Goal: Task Accomplishment & Management: Manage account settings

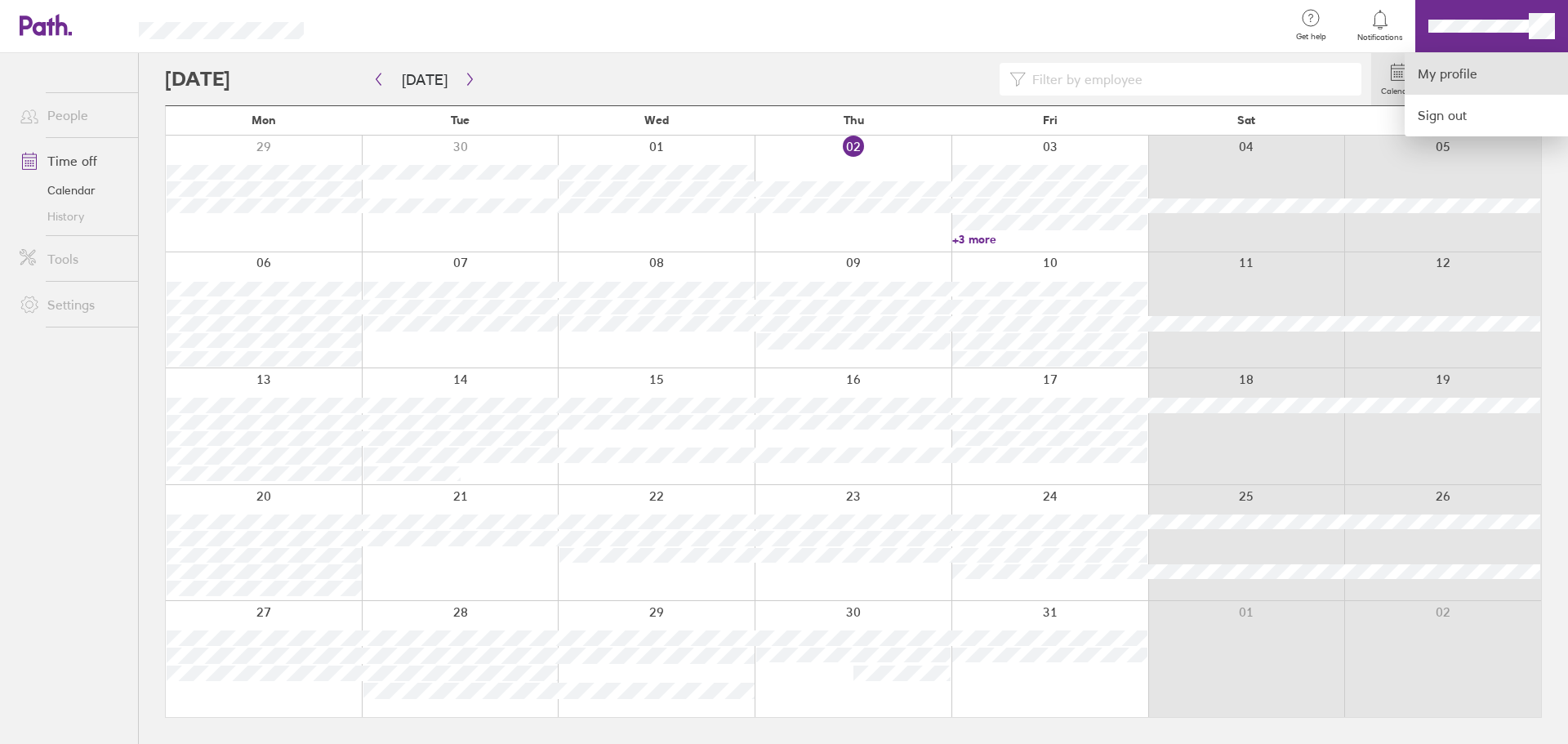
click at [1493, 76] on link "My profile" at bounding box center [1486, 74] width 163 height 42
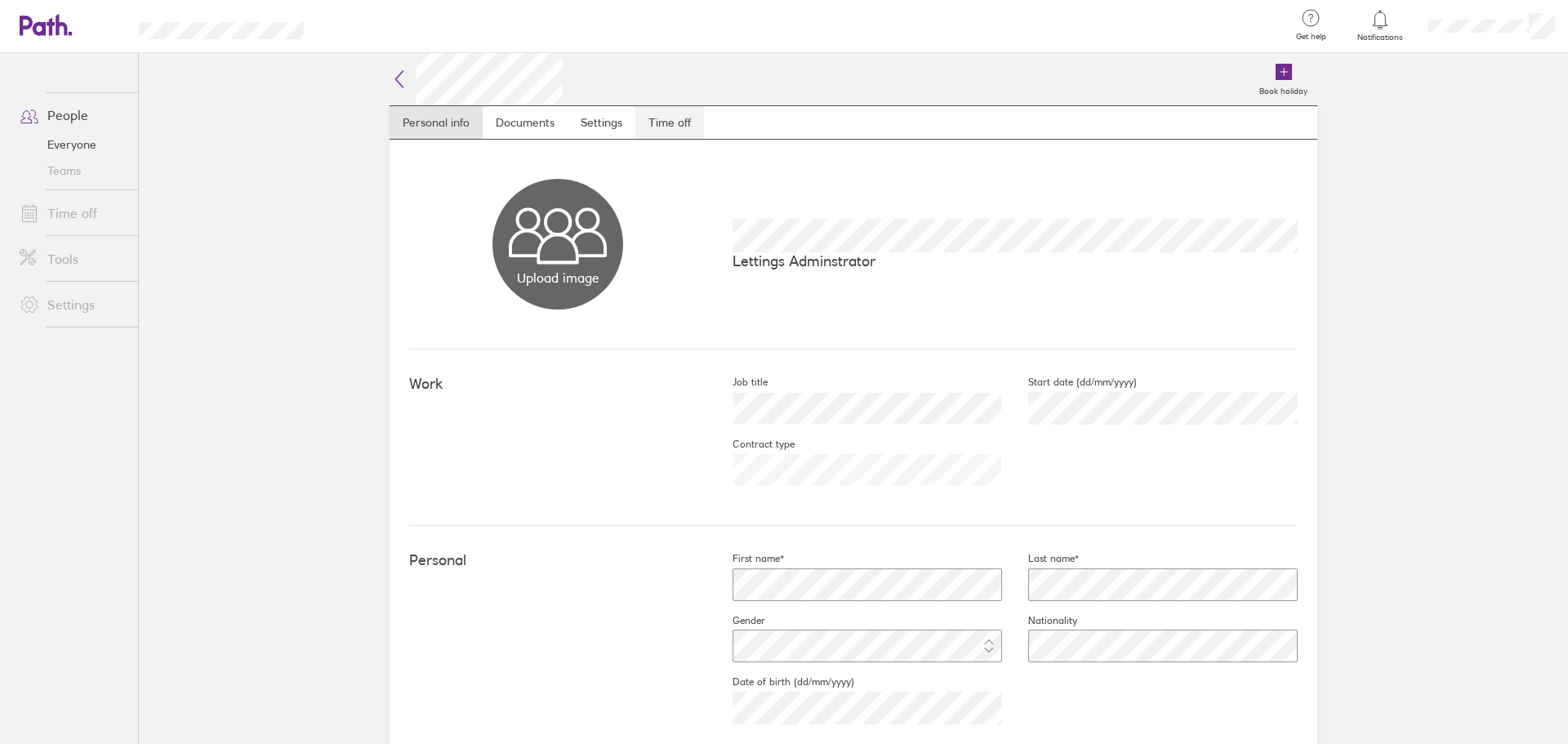
click at [681, 129] on link "Time off" at bounding box center [670, 122] width 69 height 33
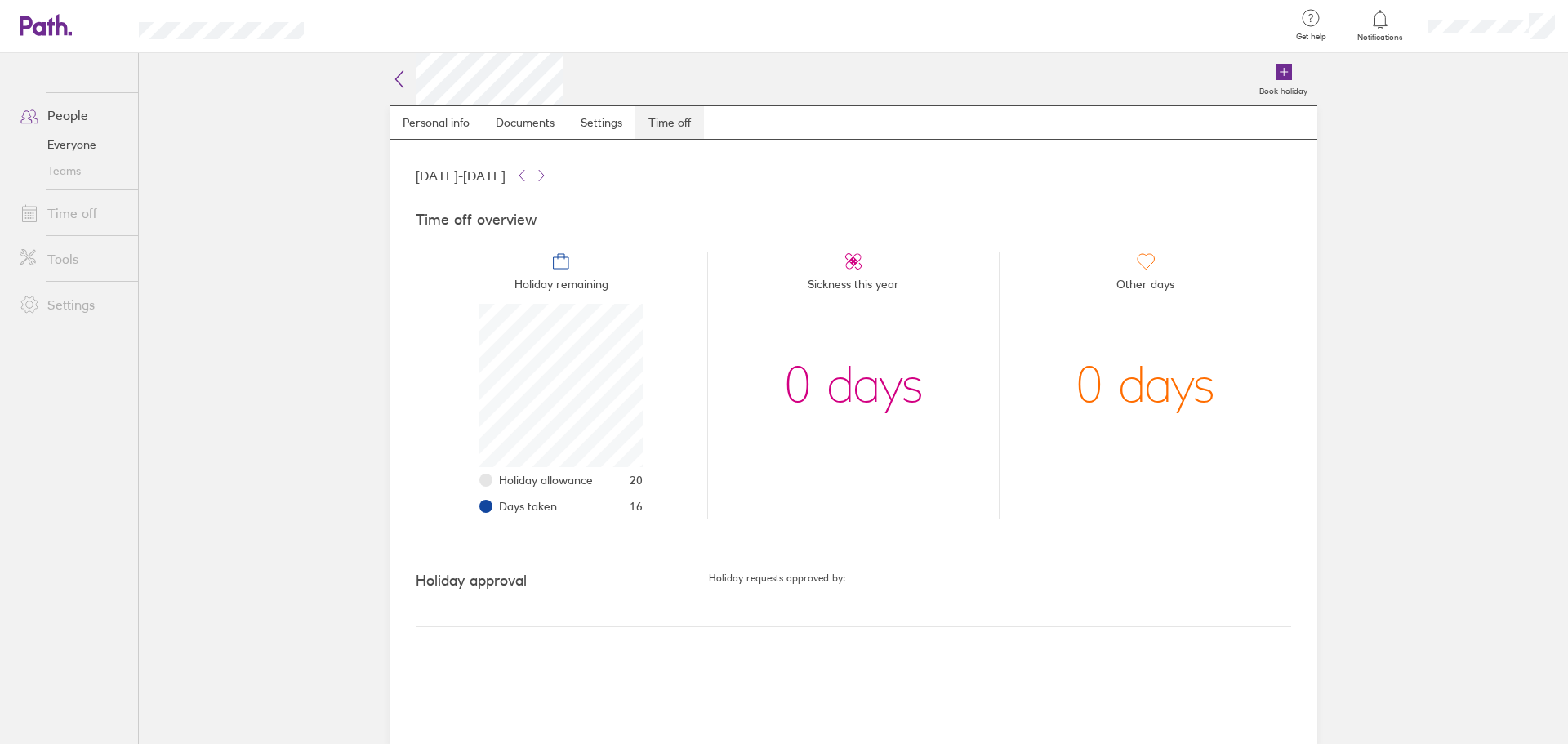
scroll to position [163, 163]
drag, startPoint x: 642, startPoint y: 507, endPoint x: 496, endPoint y: 470, distance: 150.6
click at [496, 470] on ul "Holiday allowance 20 Days taken 16" at bounding box center [561, 494] width 163 height 52
click at [425, 409] on li "Holiday remaining Holiday allowance 20 Days taken 16" at bounding box center [561, 386] width 291 height 268
click at [1488, 37] on div at bounding box center [1492, 26] width 154 height 52
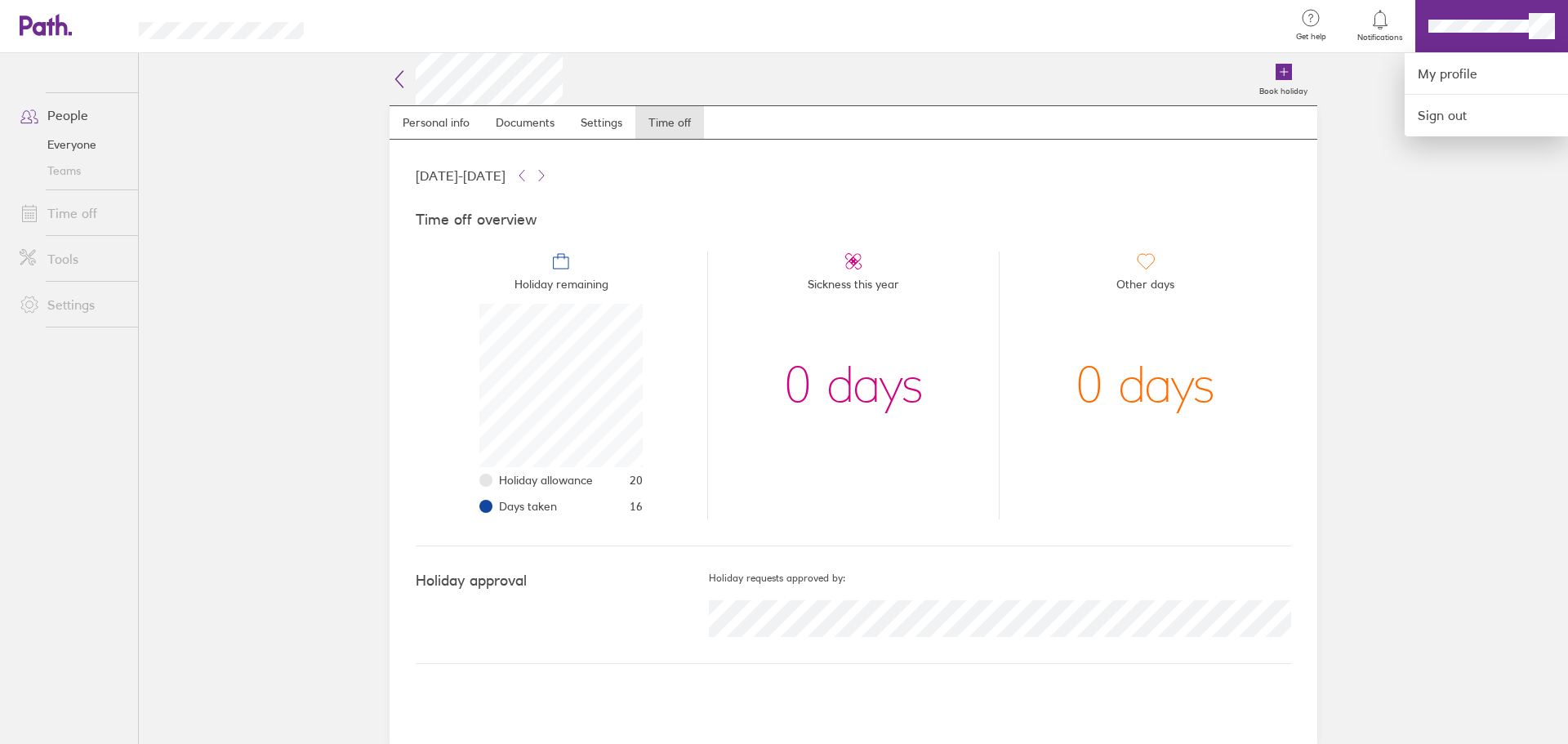
click at [1380, 203] on div at bounding box center [784, 372] width 1568 height 744
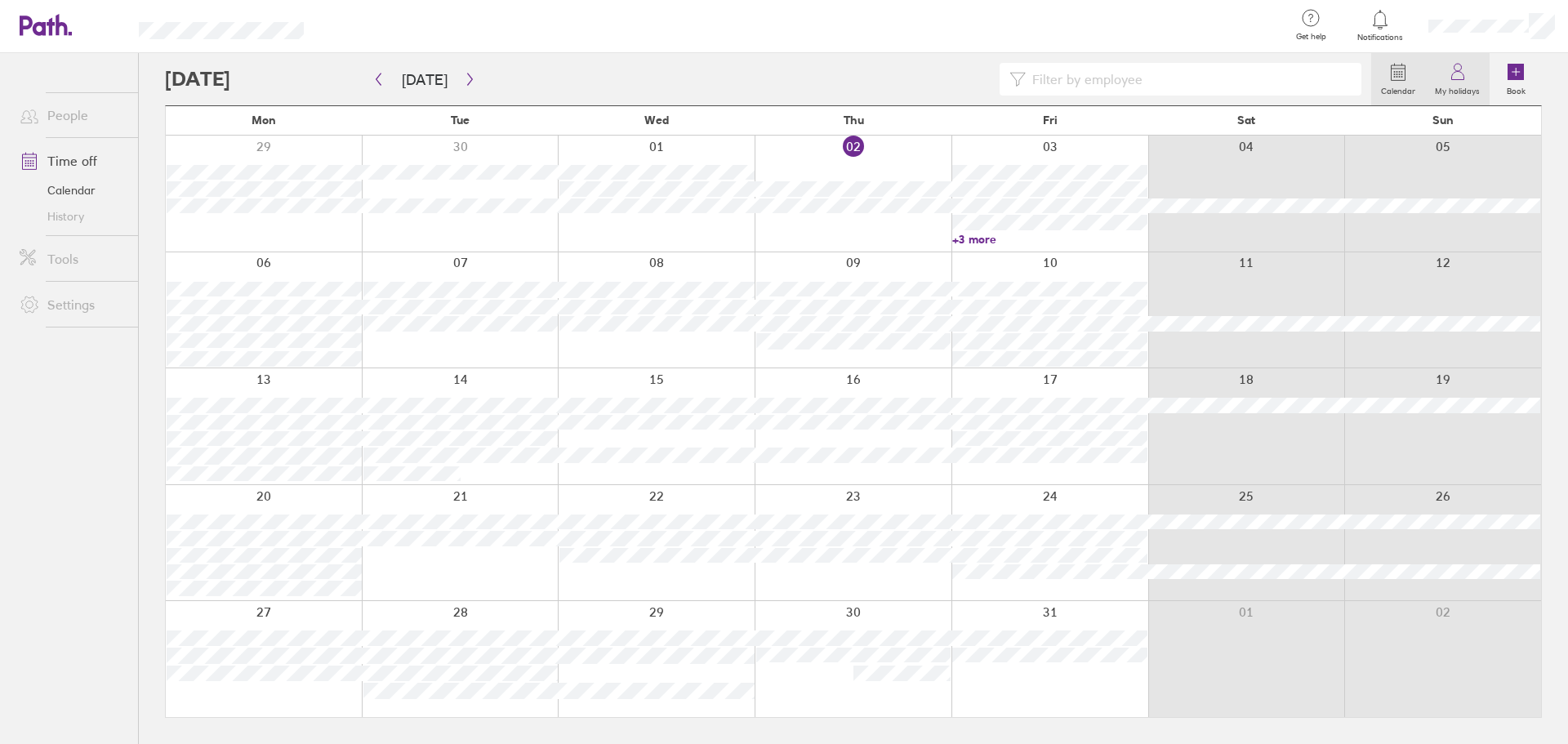
click at [1454, 86] on label "My holidays" at bounding box center [1457, 89] width 64 height 15
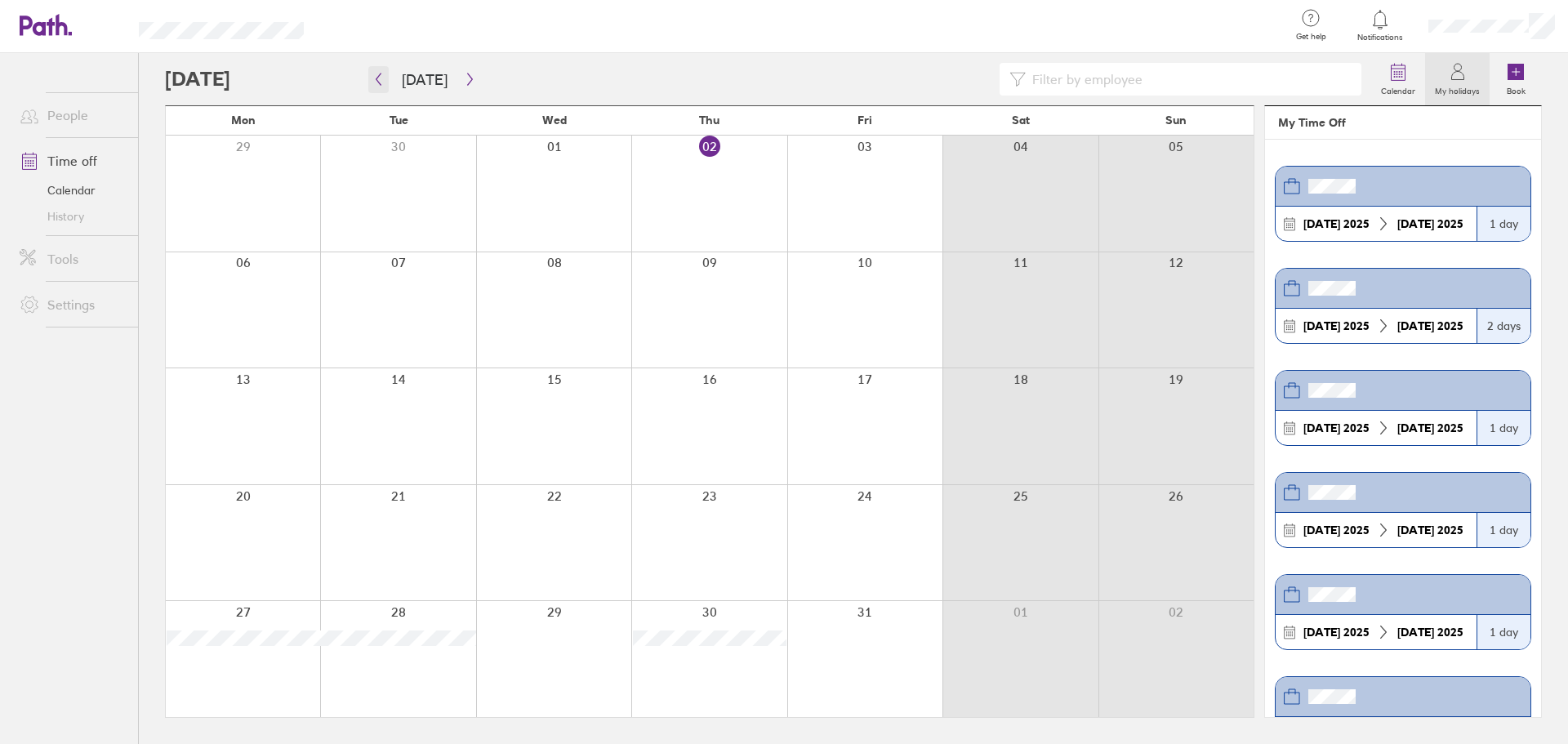
click at [380, 76] on icon "button" at bounding box center [378, 79] width 12 height 13
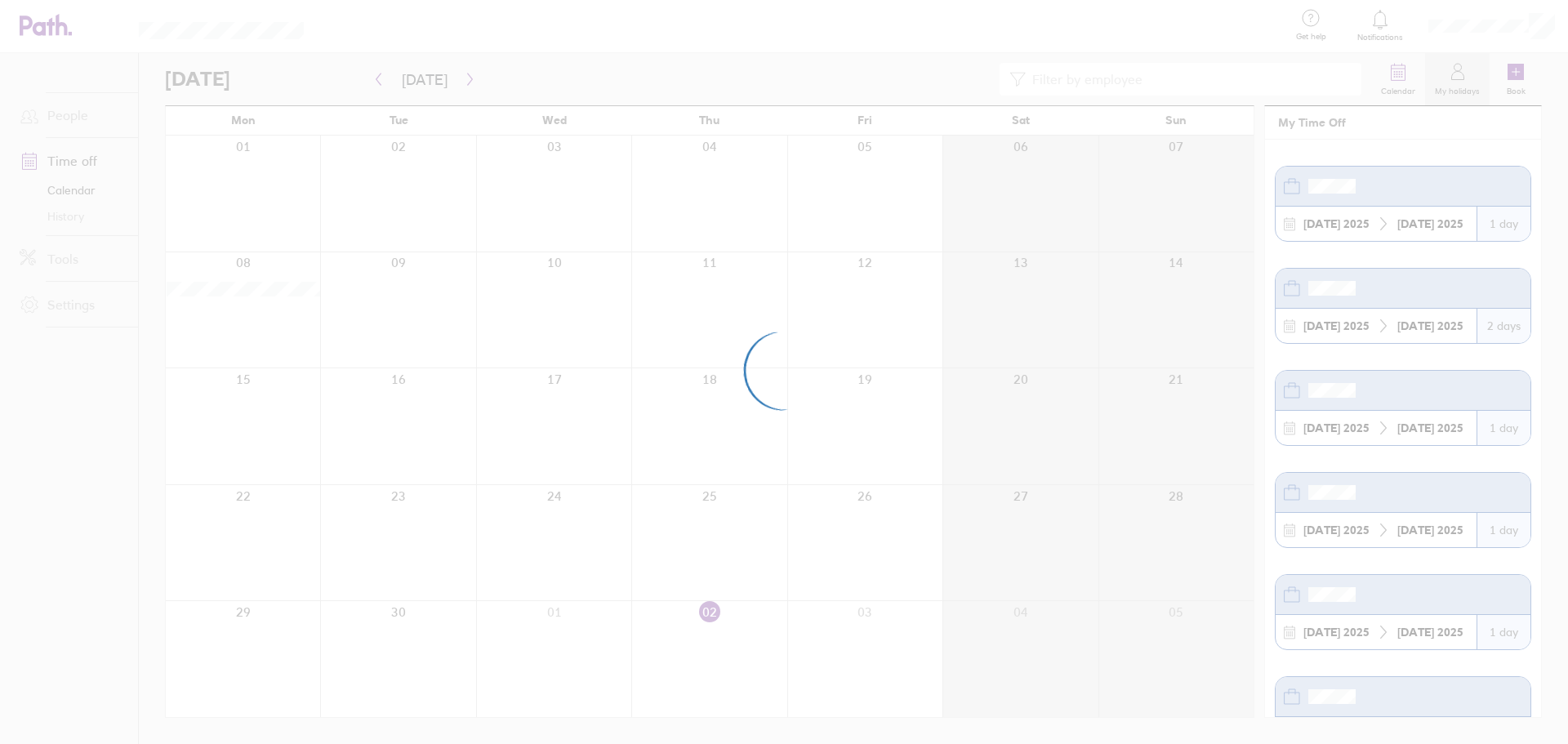
click at [466, 83] on div at bounding box center [784, 372] width 1568 height 744
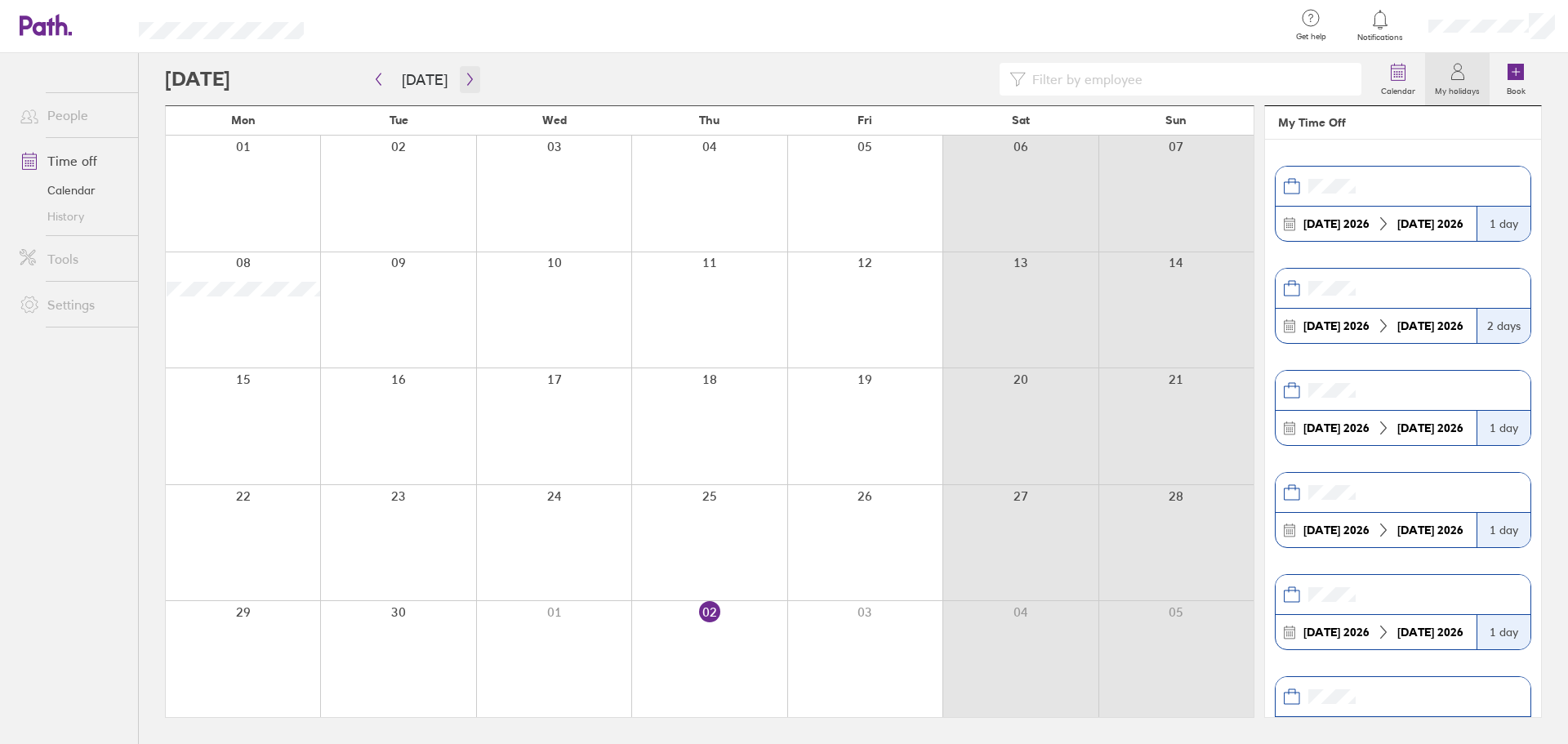
click at [466, 84] on icon "button" at bounding box center [469, 79] width 12 height 13
click at [464, 86] on button "button" at bounding box center [470, 79] width 20 height 27
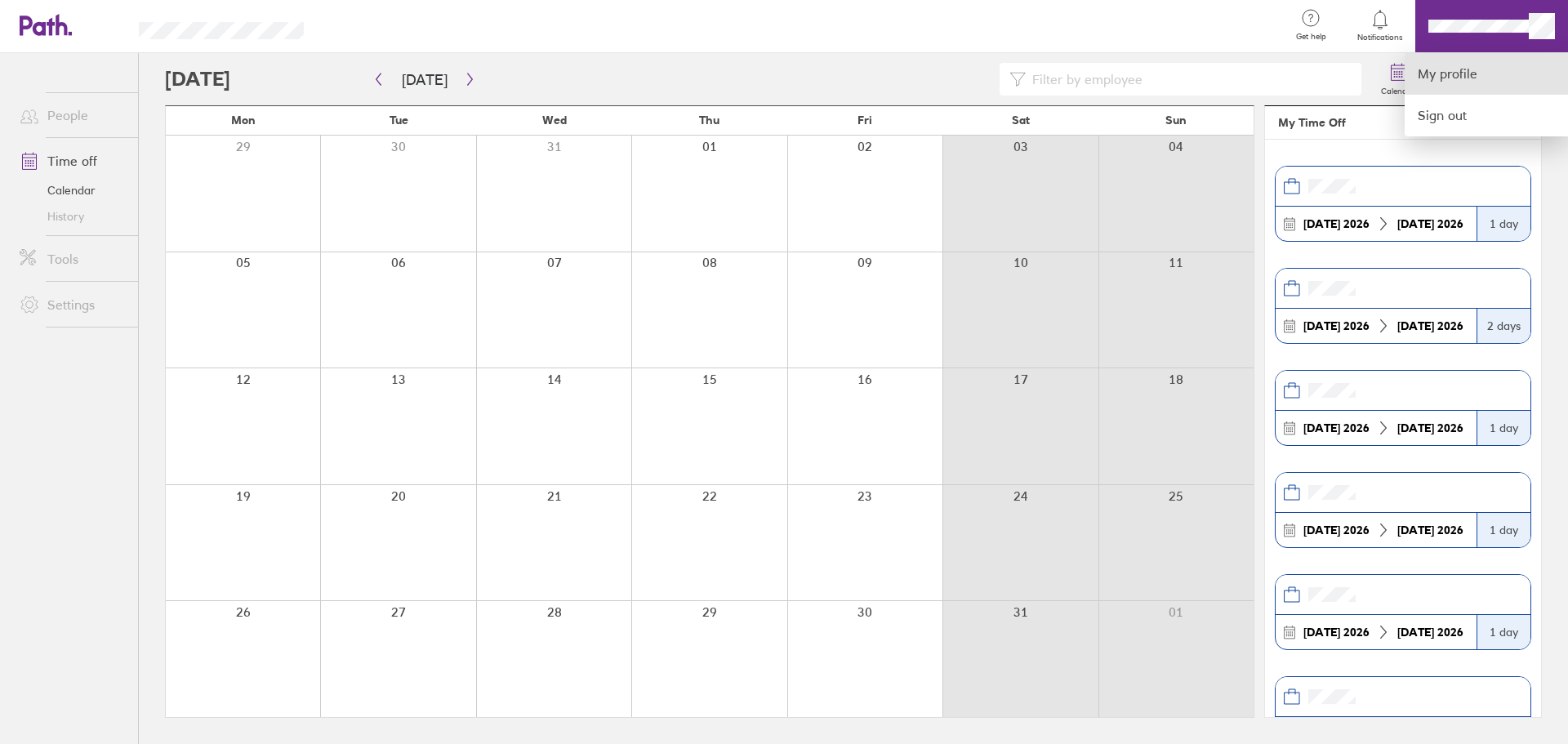
click at [1454, 61] on link "My profile" at bounding box center [1486, 74] width 163 height 42
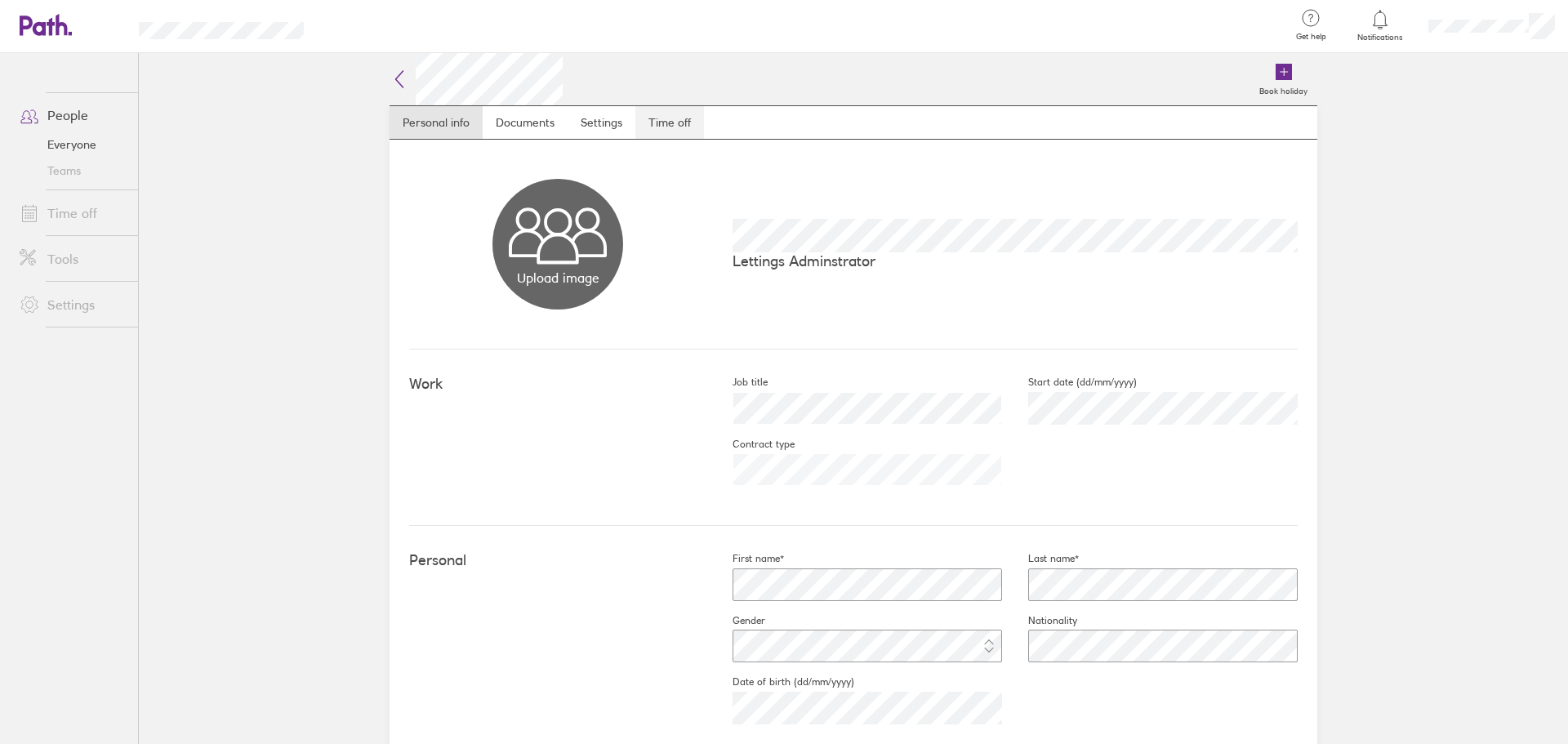
click at [649, 110] on link "Time off" at bounding box center [670, 122] width 69 height 33
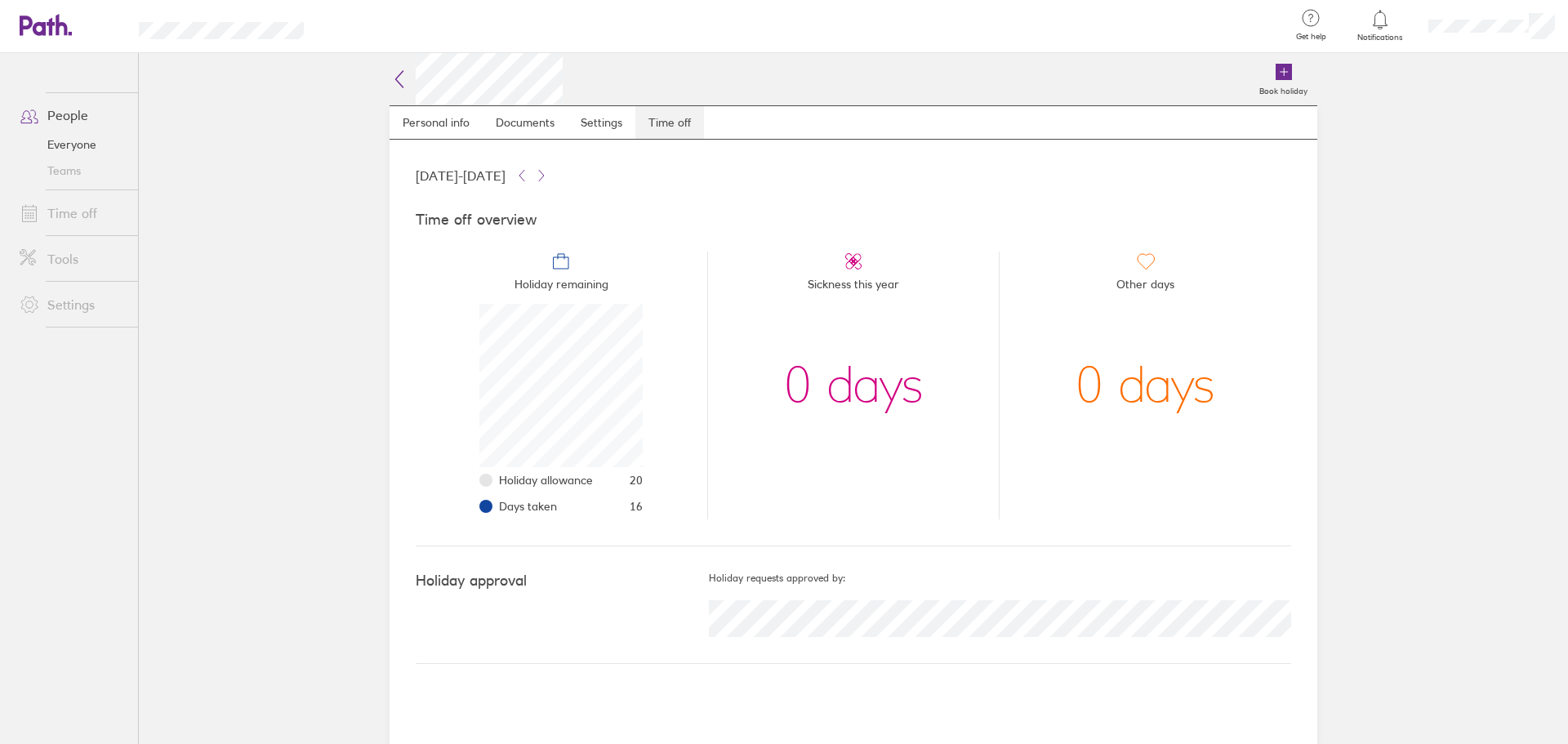
scroll to position [163, 163]
drag, startPoint x: 574, startPoint y: 483, endPoint x: 642, endPoint y: 510, distance: 73.2
click at [642, 510] on ul "Holiday allowance 20 Days taken 16" at bounding box center [561, 494] width 163 height 52
click at [648, 510] on li "Holiday remaining Holiday allowance 20 Days taken 16" at bounding box center [561, 386] width 291 height 268
click at [60, 30] on icon at bounding box center [46, 25] width 52 height 22
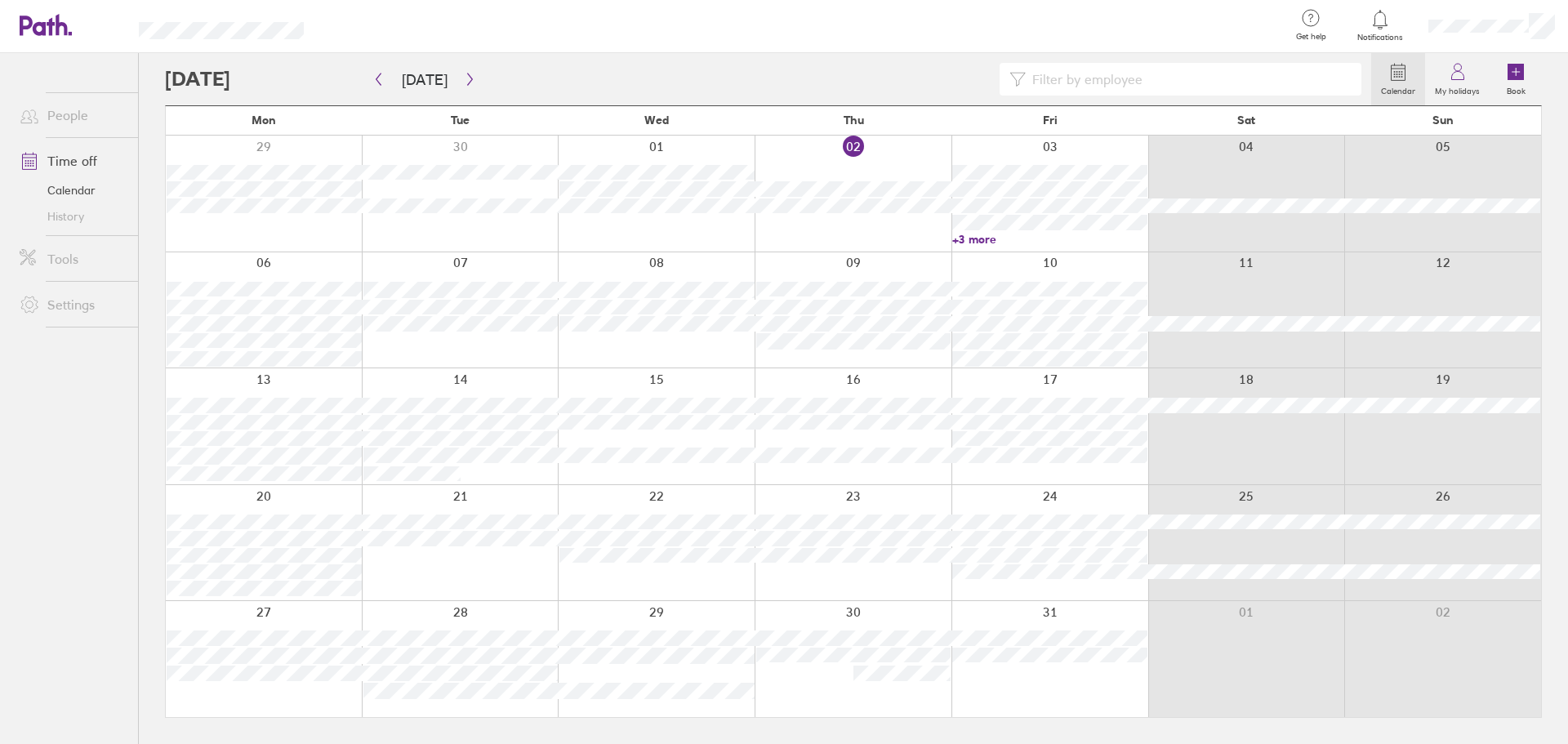
click at [988, 236] on link "+3 more" at bounding box center [1050, 239] width 196 height 15
click at [470, 79] on icon "button" at bounding box center [469, 79] width 12 height 13
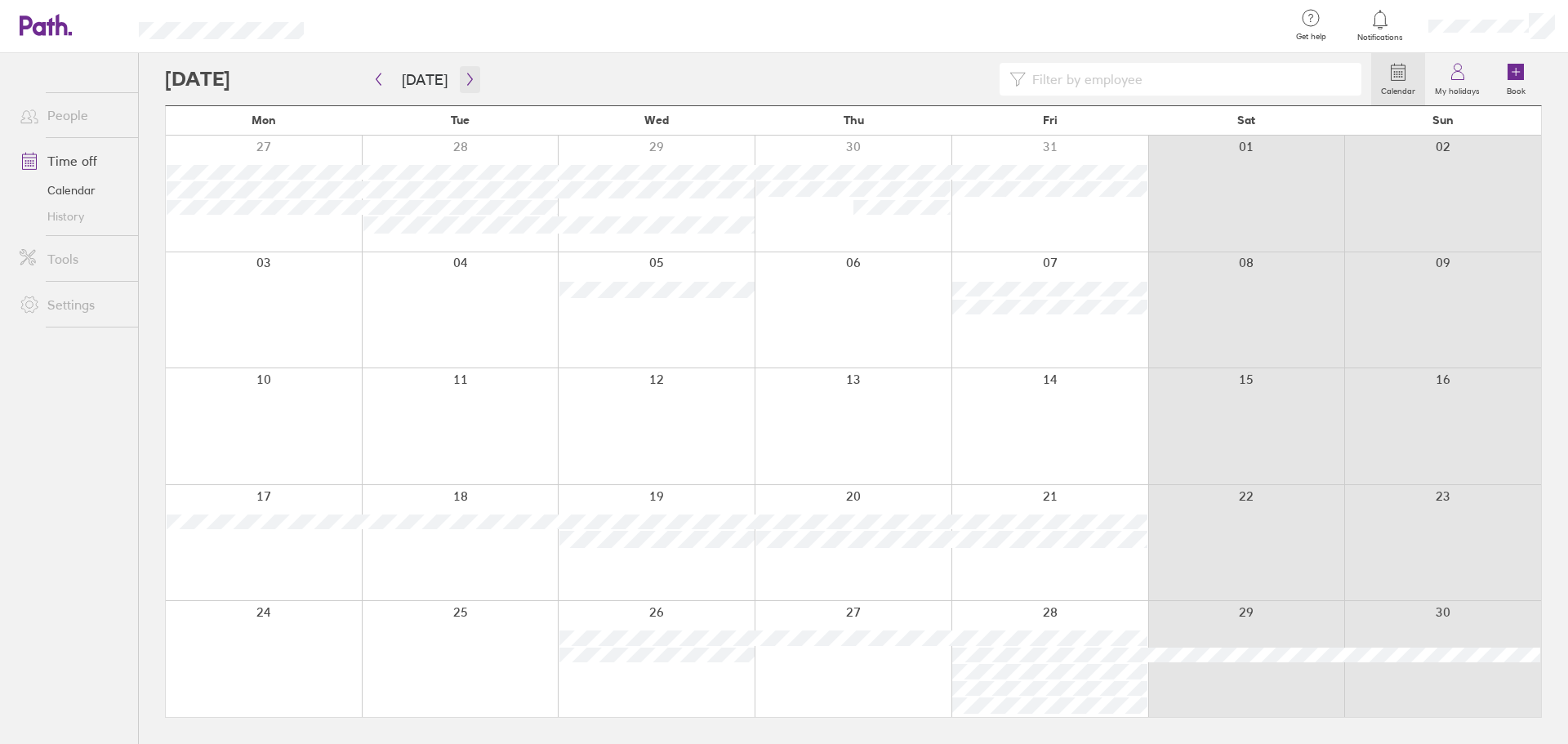
click at [466, 76] on icon "button" at bounding box center [469, 79] width 12 height 13
click at [389, 83] on button "[DATE]" at bounding box center [425, 79] width 72 height 27
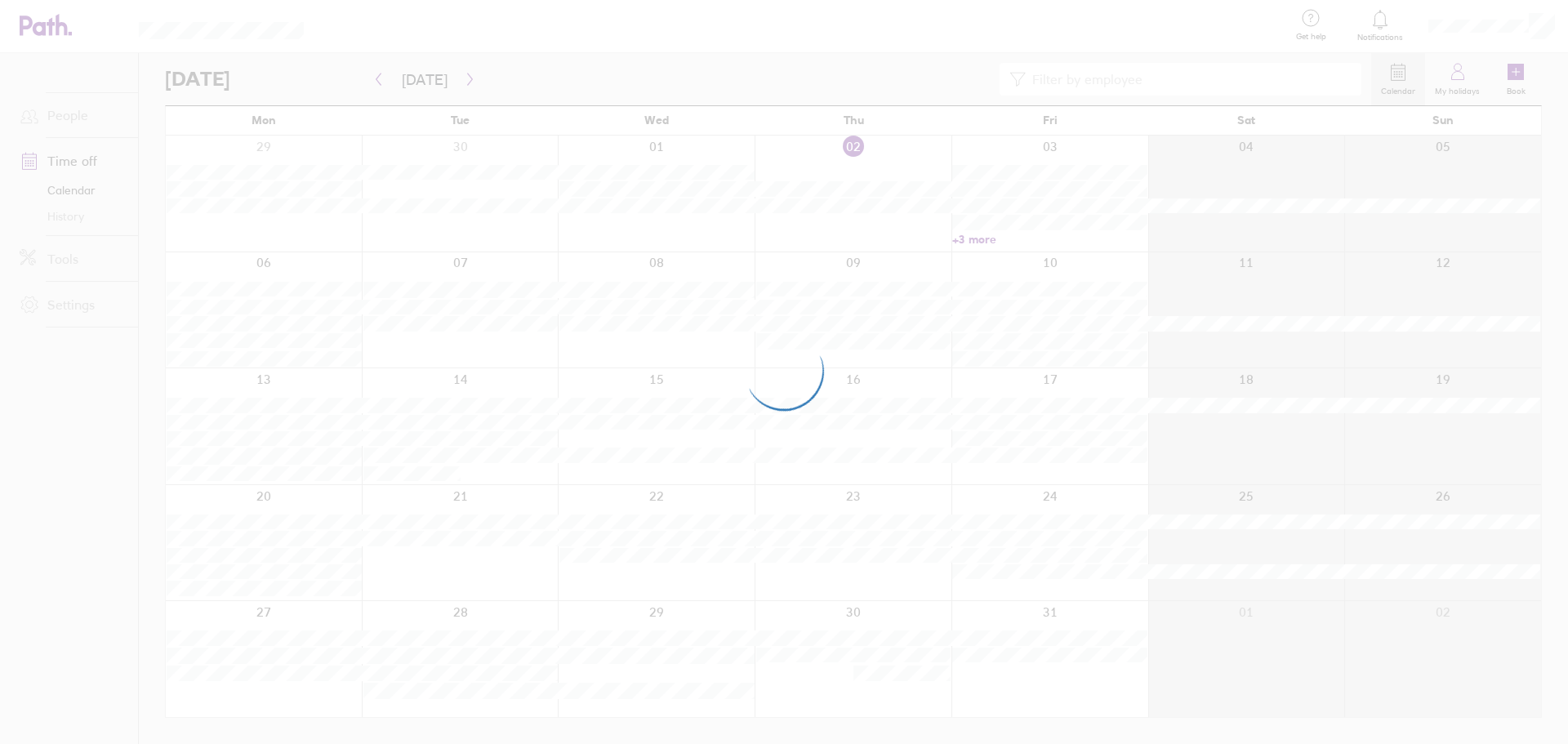
click at [463, 77] on div at bounding box center [784, 372] width 1568 height 744
